Goal: Information Seeking & Learning: Check status

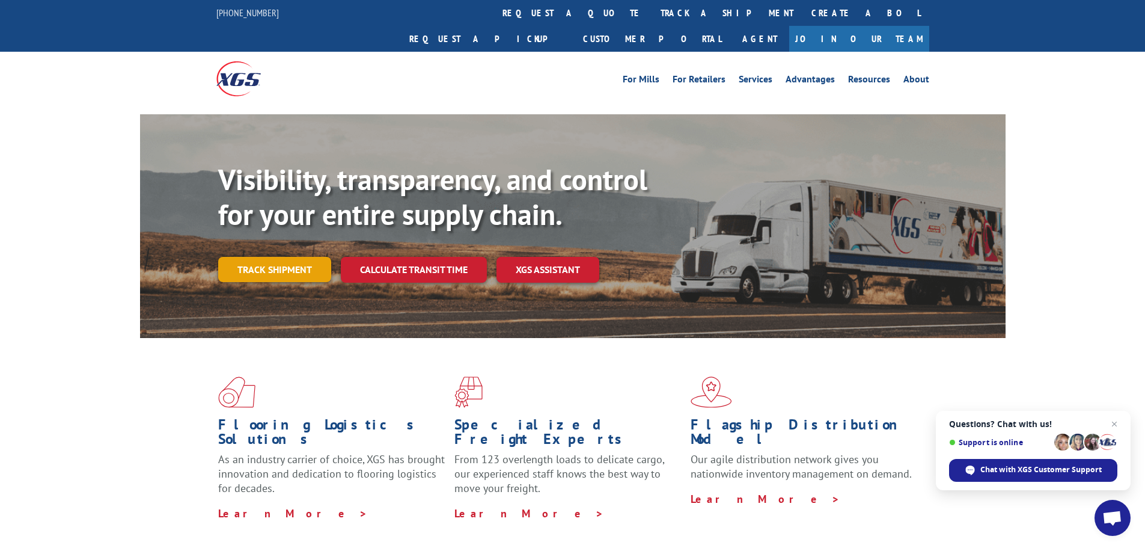
click at [270, 257] on link "Track shipment" at bounding box center [274, 269] width 113 height 25
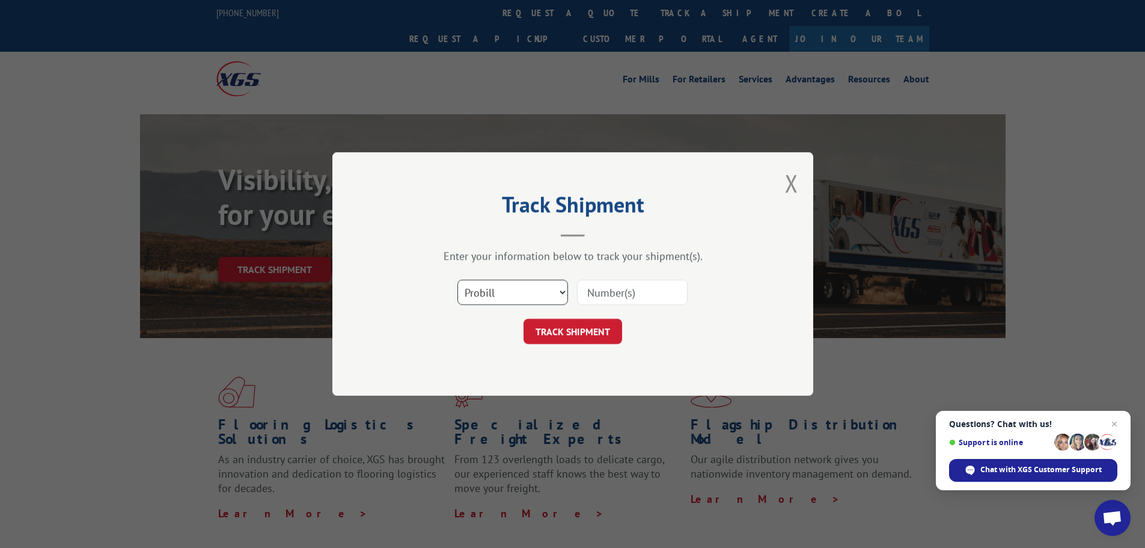
click at [468, 292] on select "Select category... Probill BOL PO" at bounding box center [513, 292] width 111 height 25
select select "bol"
click at [458, 280] on select "Select category... Probill BOL PO" at bounding box center [513, 292] width 111 height 25
click at [637, 285] on input at bounding box center [632, 292] width 111 height 25
paste input "7037074"
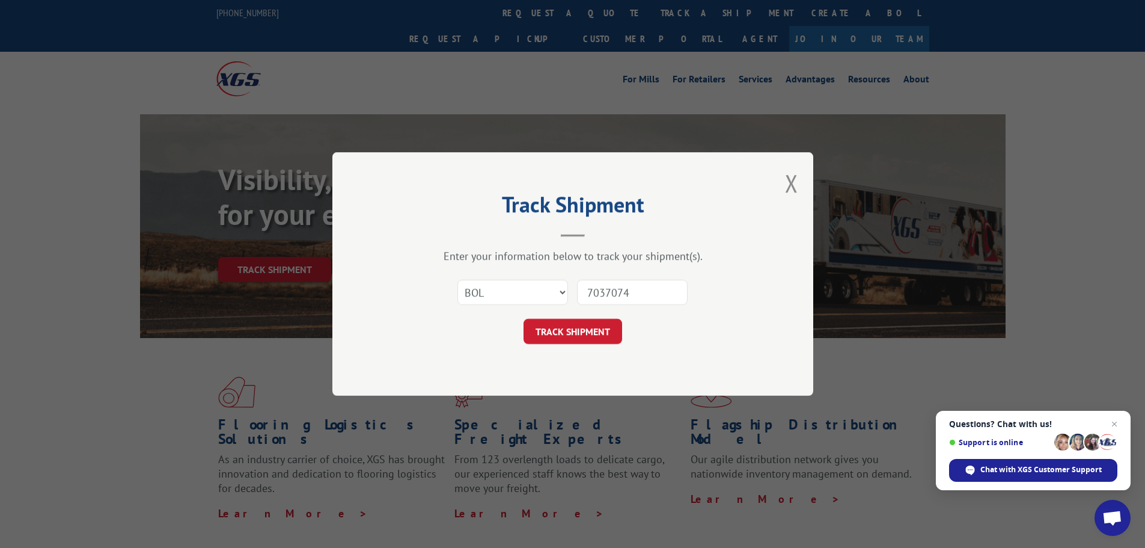
type input "7037074"
click at [587, 346] on div "Track Shipment Enter your information below to track your shipment(s). Select c…" at bounding box center [572, 274] width 481 height 244
click at [587, 334] on button "TRACK SHIPMENT" at bounding box center [573, 331] width 99 height 25
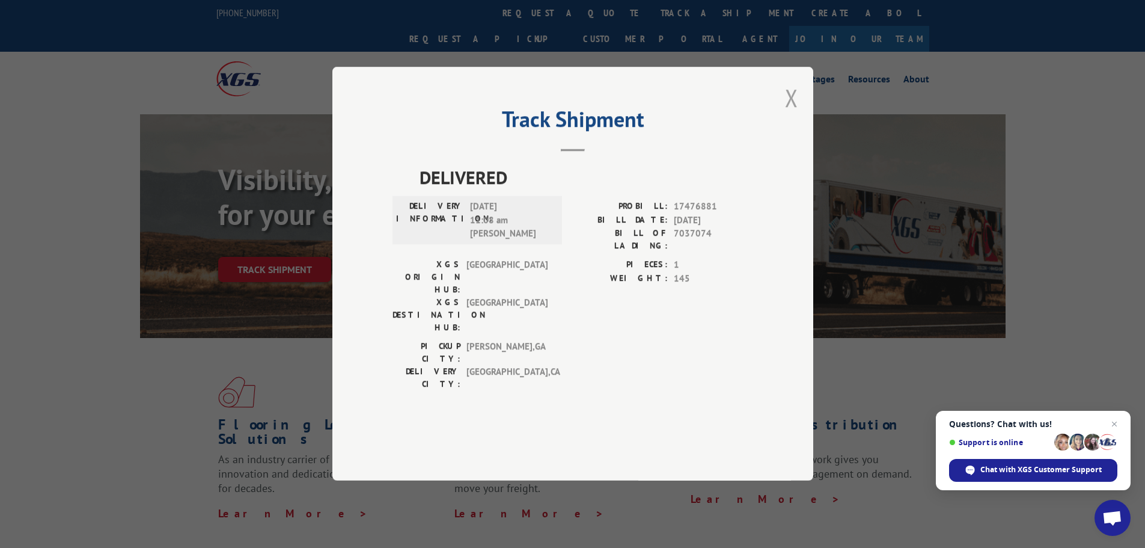
click at [790, 114] on button "Close modal" at bounding box center [791, 98] width 13 height 32
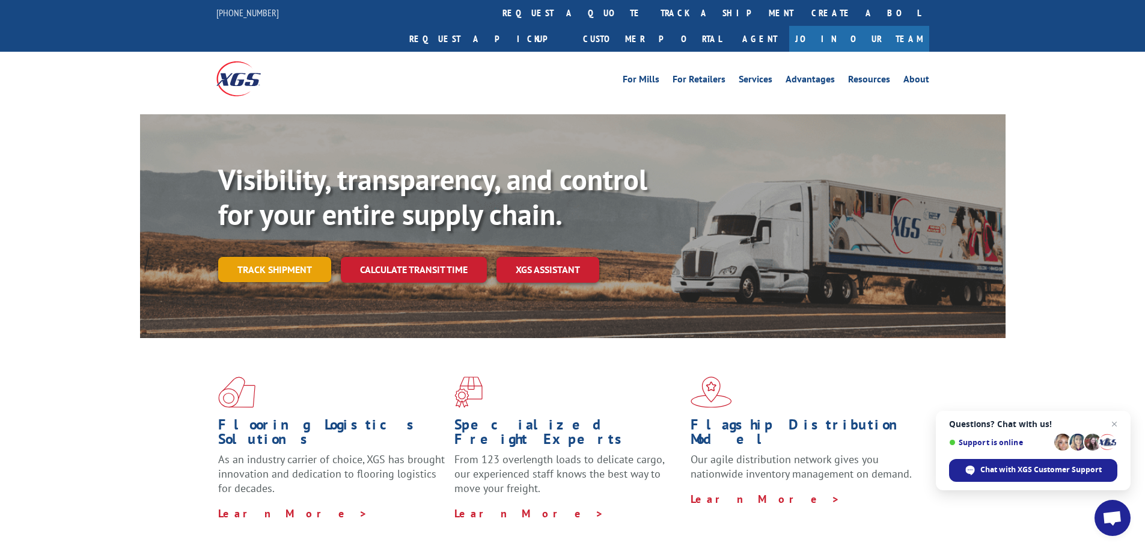
click at [266, 257] on link "Track shipment" at bounding box center [274, 269] width 113 height 25
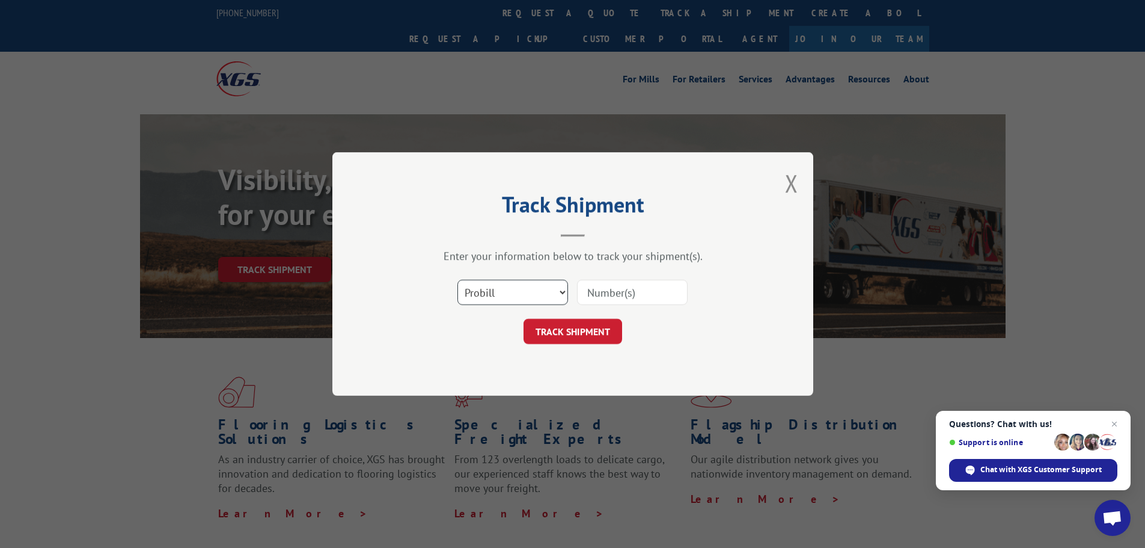
click at [506, 286] on select "Select category... Probill BOL PO" at bounding box center [513, 292] width 111 height 25
select select "bol"
click at [458, 280] on select "Select category... Probill BOL PO" at bounding box center [513, 292] width 111 height 25
click at [609, 298] on input at bounding box center [632, 292] width 111 height 25
paste input "5460507"
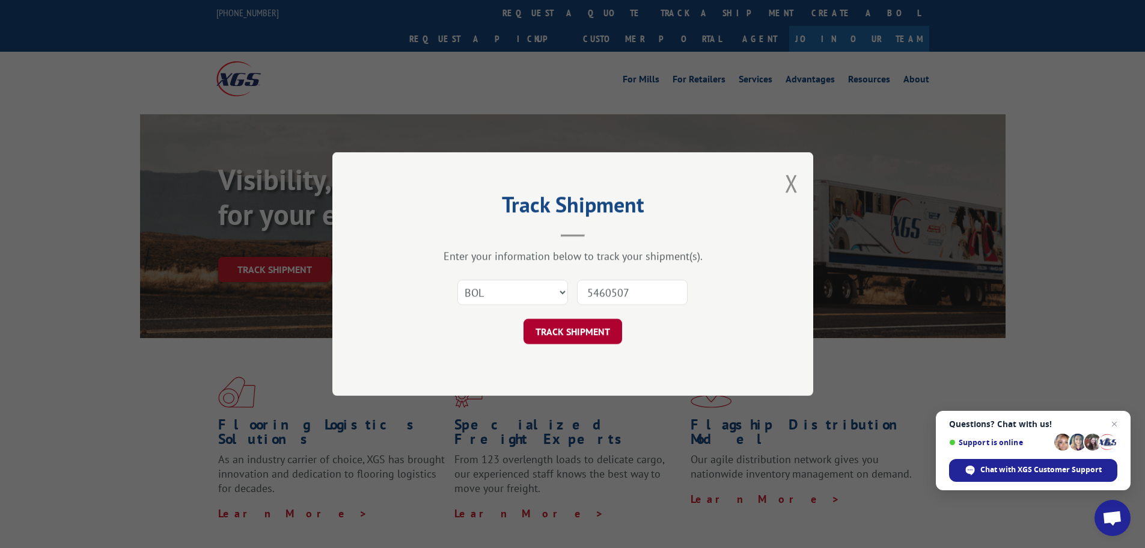
type input "5460507"
click at [569, 326] on button "TRACK SHIPMENT" at bounding box center [573, 331] width 99 height 25
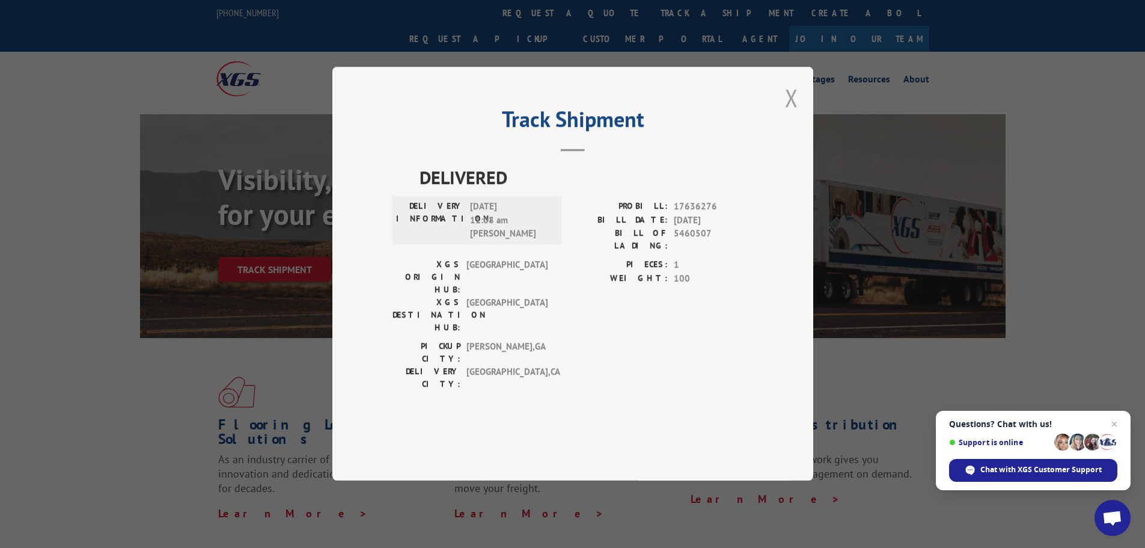
click at [795, 114] on button "Close modal" at bounding box center [791, 98] width 13 height 32
